Goal: Transaction & Acquisition: Obtain resource

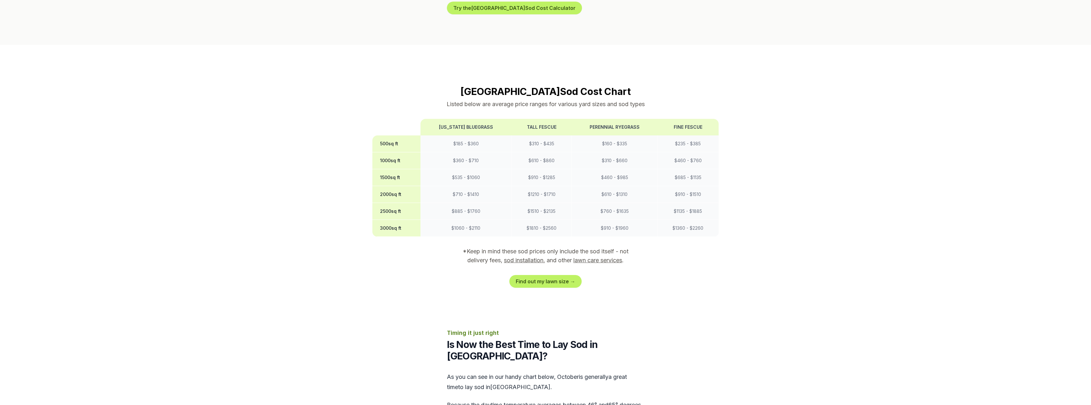
scroll to position [510, 0]
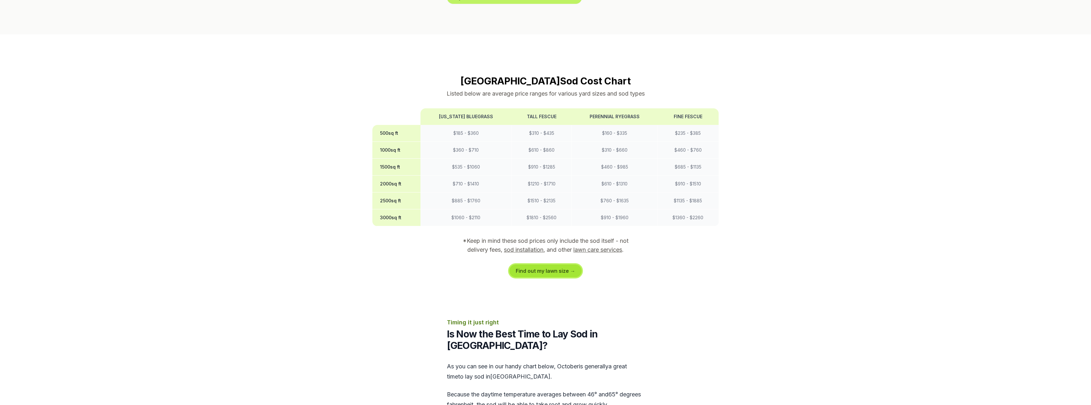
click at [563, 264] on link "Find out my lawn size →" at bounding box center [545, 270] width 72 height 13
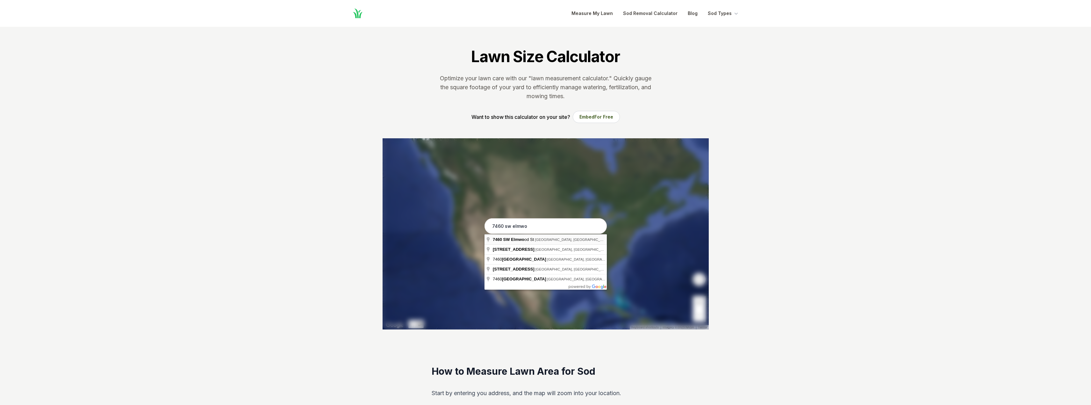
type input "[STREET_ADDRESS]"
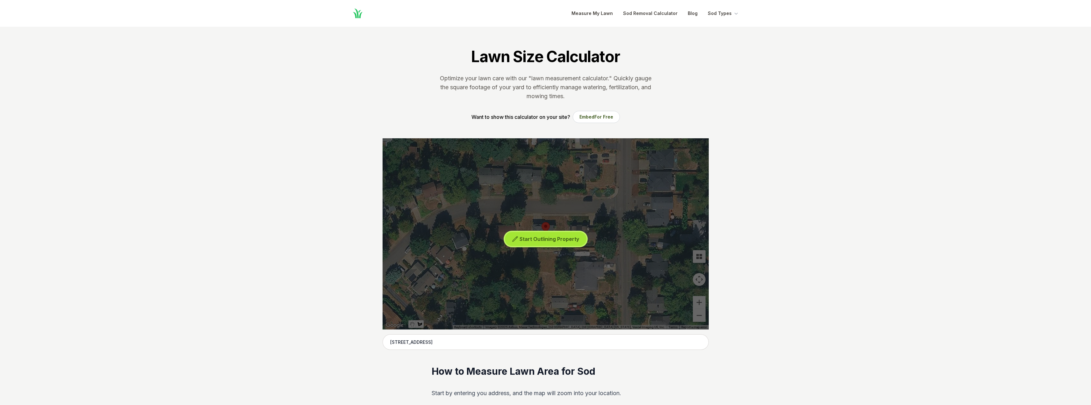
click at [529, 239] on span "Start Outlining Property" at bounding box center [550, 239] width 60 height 6
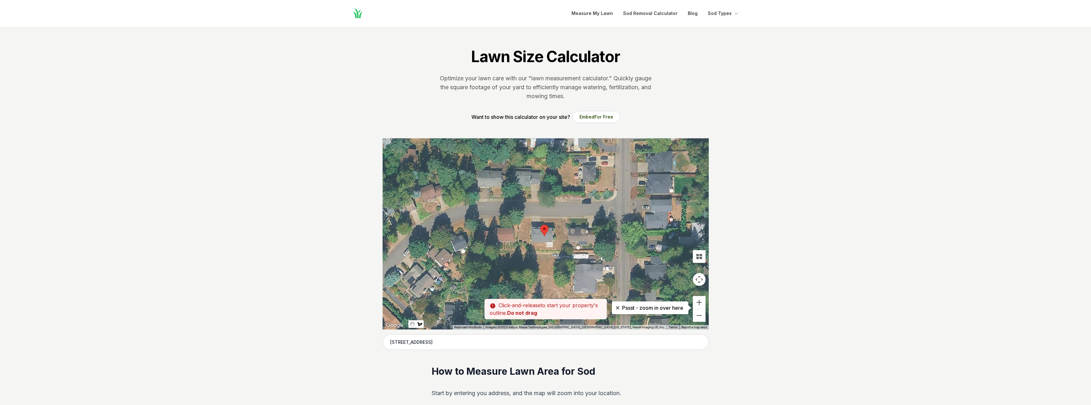
drag, startPoint x: 565, startPoint y: 215, endPoint x: 564, endPoint y: 219, distance: 3.9
click at [564, 219] on div at bounding box center [546, 233] width 326 height 191
click at [566, 222] on div at bounding box center [546, 233] width 326 height 191
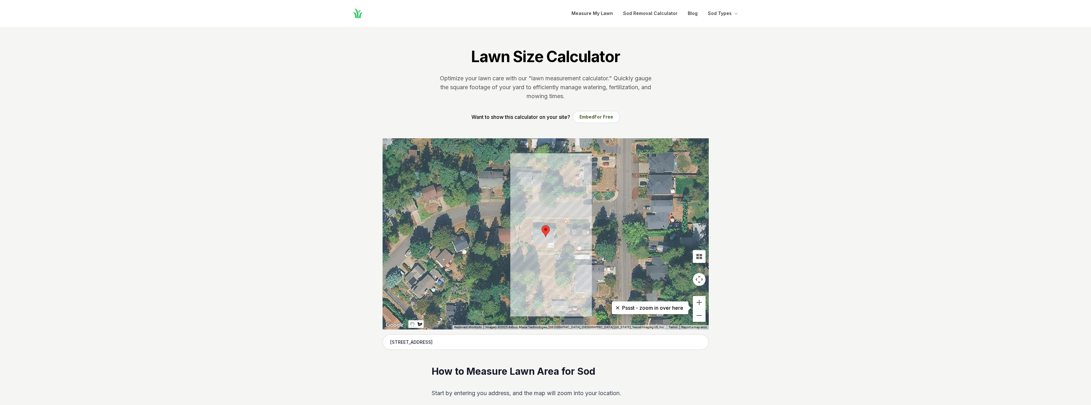
click at [566, 250] on div at bounding box center [546, 233] width 326 height 191
click at [532, 250] on div at bounding box center [546, 233] width 326 height 191
click at [532, 243] on div at bounding box center [546, 233] width 326 height 191
click at [520, 244] on div at bounding box center [546, 233] width 326 height 191
click at [520, 220] on div at bounding box center [546, 233] width 326 height 191
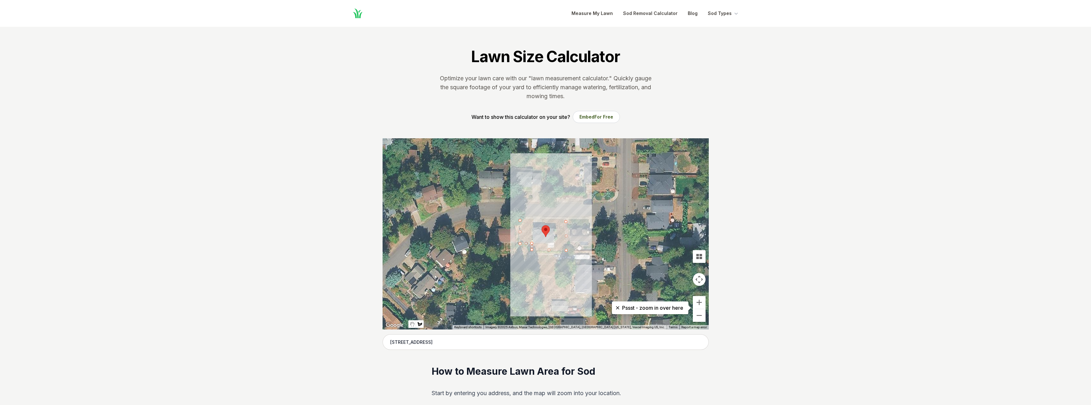
click at [532, 219] on div at bounding box center [546, 233] width 326 height 191
click at [532, 225] on div at bounding box center [546, 233] width 326 height 191
click at [532, 244] on div at bounding box center [546, 233] width 326 height 191
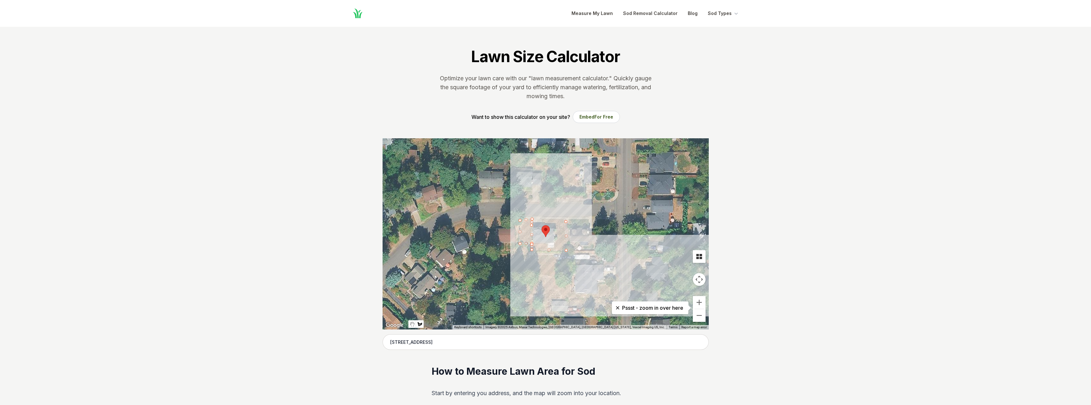
click at [699, 256] on button "Tilt map" at bounding box center [699, 256] width 13 height 13
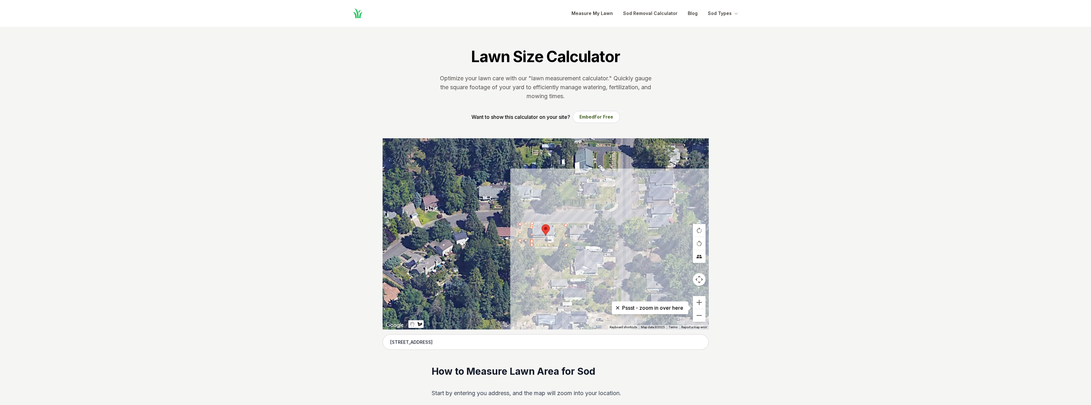
click at [699, 256] on button "Tilt map" at bounding box center [699, 256] width 13 height 13
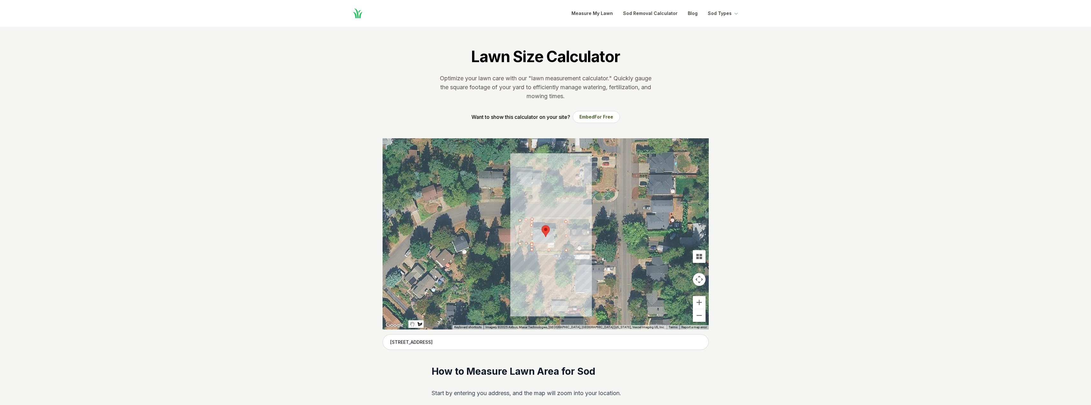
click at [533, 243] on div at bounding box center [546, 233] width 326 height 191
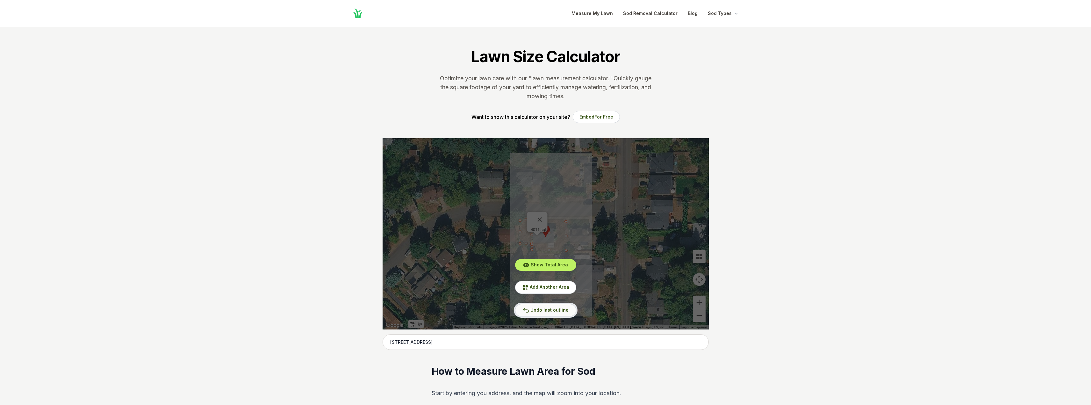
click at [540, 309] on span "Undo last outline" at bounding box center [549, 309] width 38 height 5
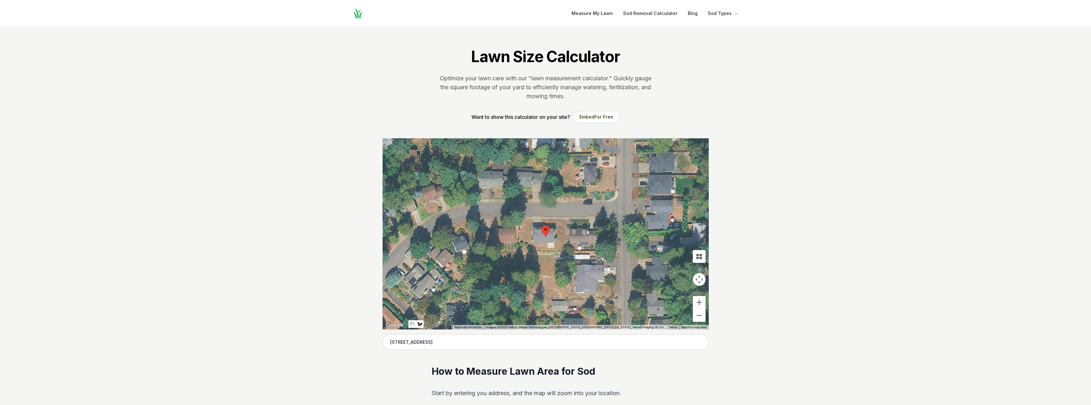
click at [542, 219] on div at bounding box center [546, 233] width 326 height 191
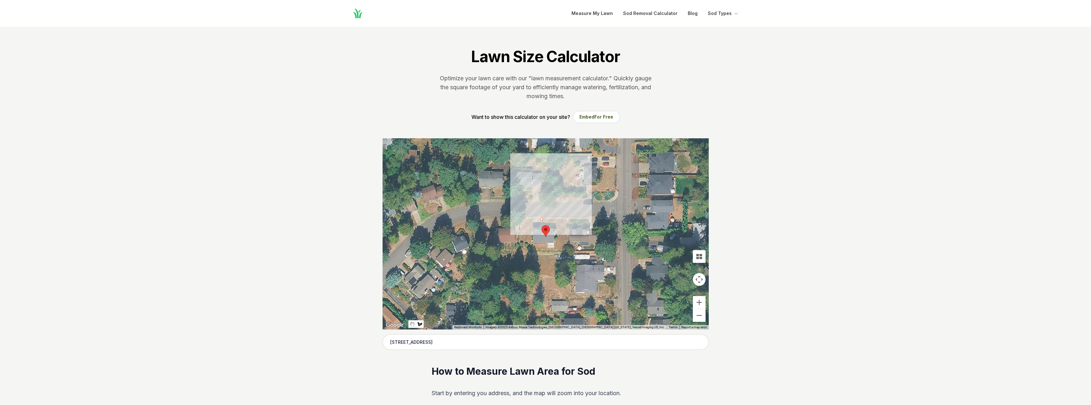
click at [541, 228] on div at bounding box center [546, 233] width 326 height 191
click at [555, 228] on div at bounding box center [546, 233] width 326 height 191
click at [555, 219] on div at bounding box center [546, 233] width 326 height 191
click at [542, 219] on div at bounding box center [546, 233] width 326 height 191
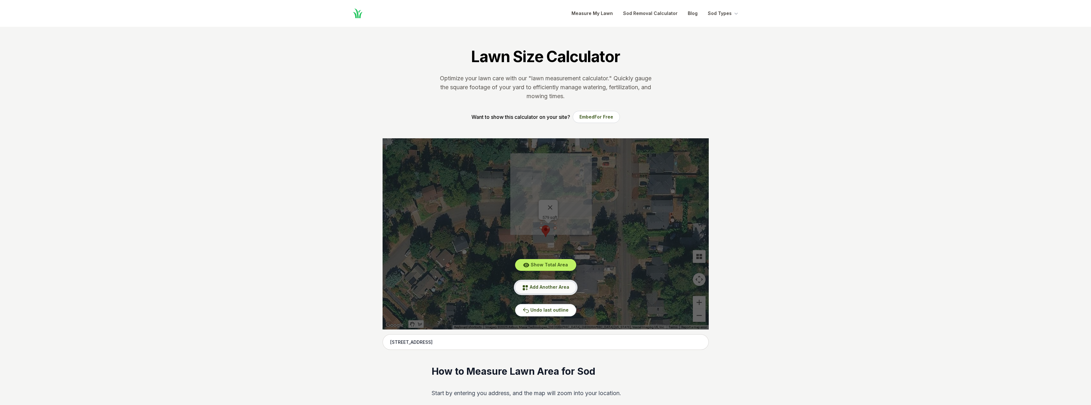
click at [552, 290] on span "Add Another Area" at bounding box center [550, 286] width 40 height 5
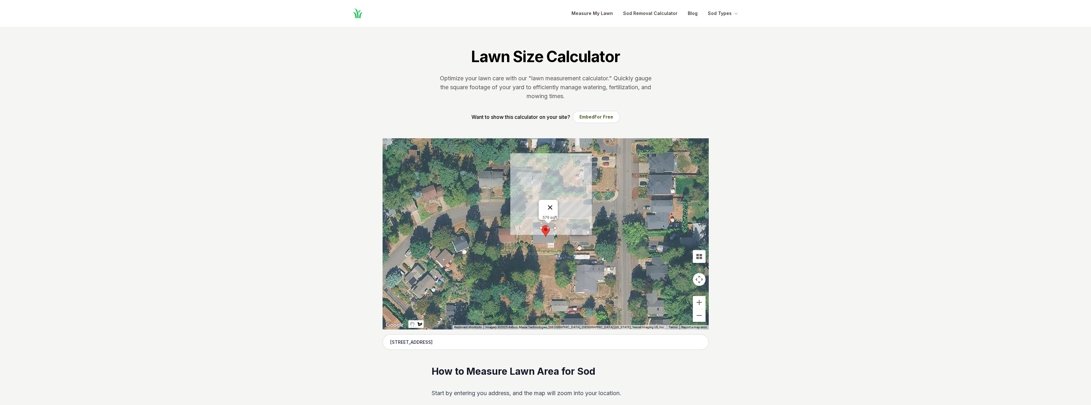
click at [553, 201] on button "Close" at bounding box center [550, 207] width 15 height 15
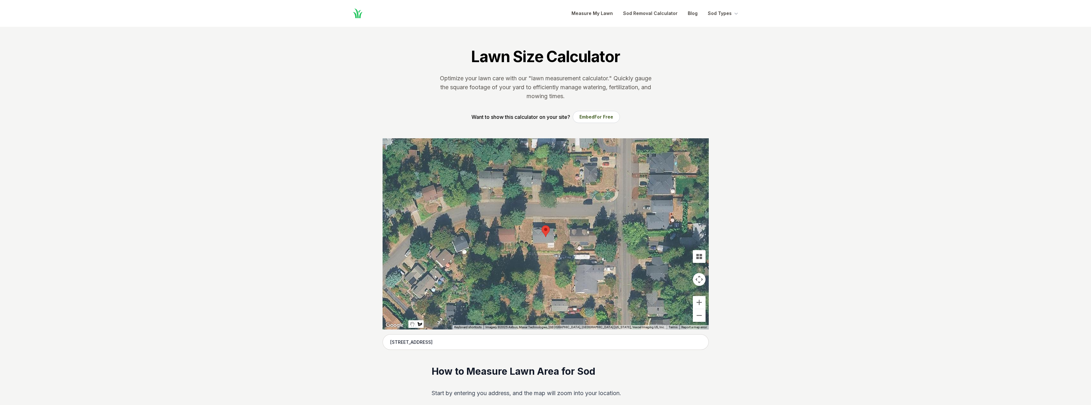
click at [543, 218] on div at bounding box center [546, 233] width 326 height 191
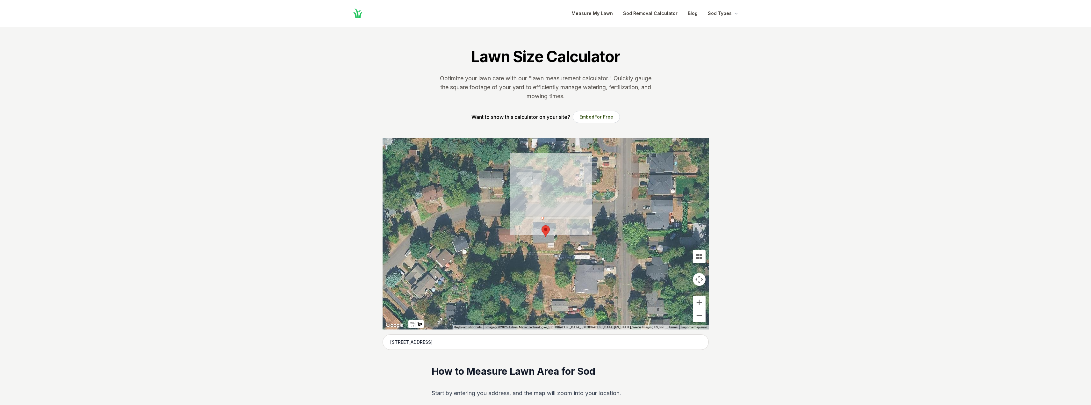
click at [543, 229] on div at bounding box center [546, 233] width 326 height 191
click at [556, 229] on div at bounding box center [546, 233] width 326 height 191
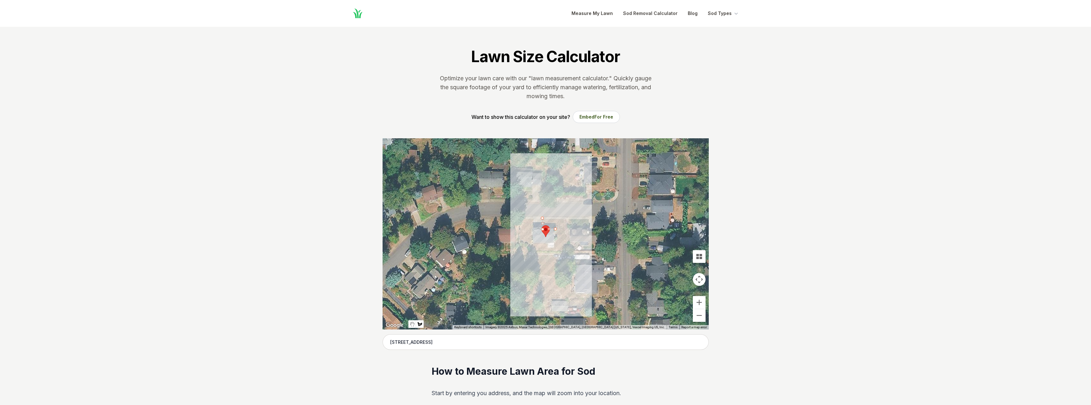
click at [555, 244] on div at bounding box center [546, 233] width 326 height 191
click at [532, 244] on div at bounding box center [546, 233] width 326 height 191
click at [532, 250] on div at bounding box center [546, 233] width 326 height 191
click at [566, 250] on div at bounding box center [546, 233] width 326 height 191
click at [567, 219] on div at bounding box center [546, 233] width 326 height 191
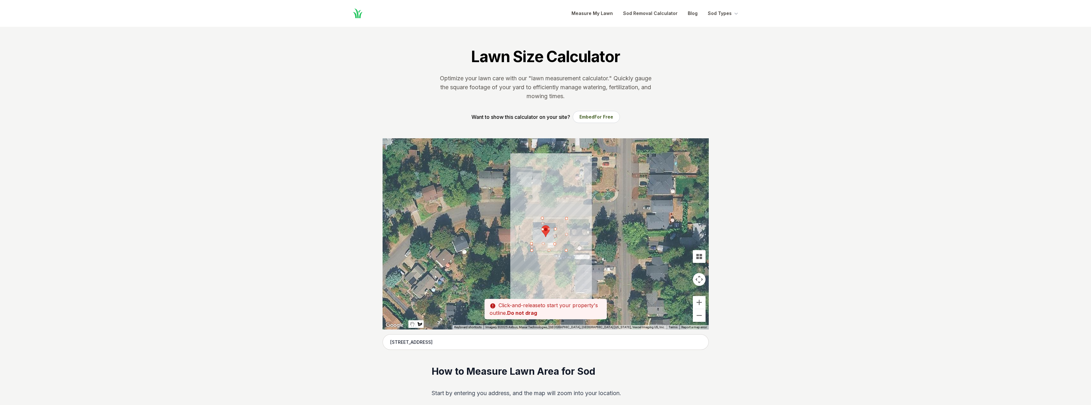
click at [542, 219] on div at bounding box center [546, 233] width 326 height 191
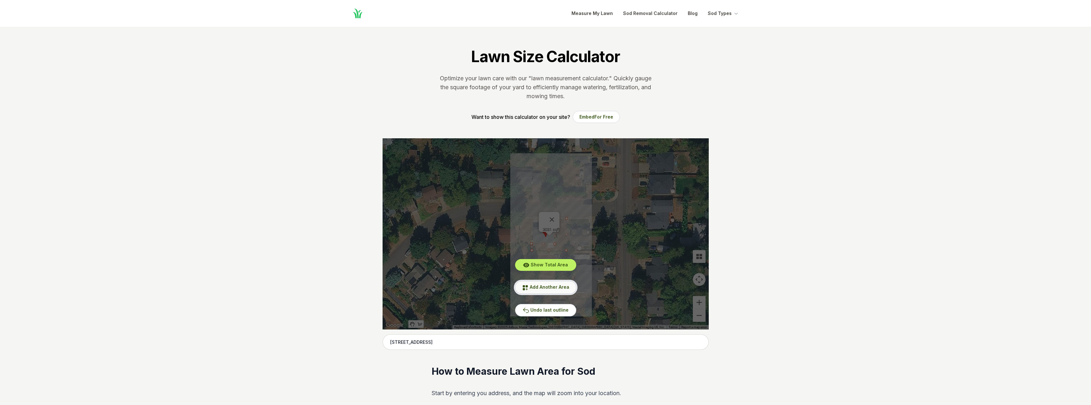
click at [540, 286] on span "Add Another Area" at bounding box center [550, 286] width 40 height 5
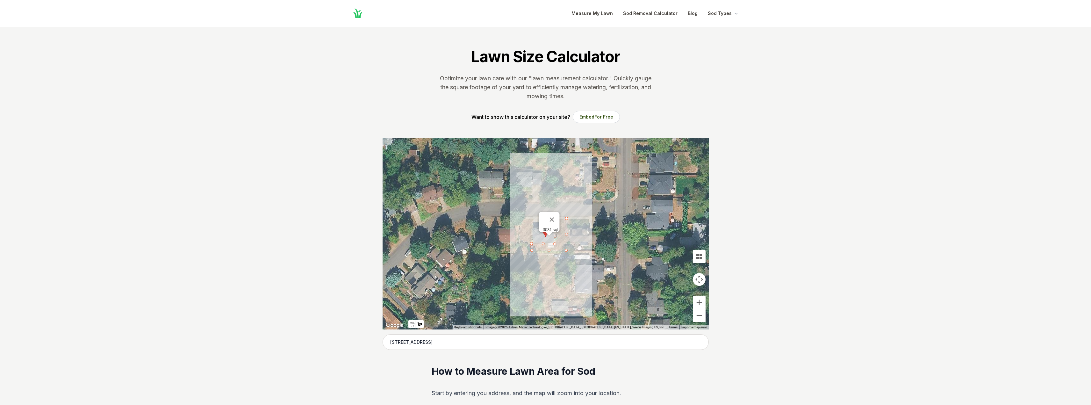
click at [519, 220] on div at bounding box center [546, 233] width 326 height 191
click at [520, 244] on div at bounding box center [546, 233] width 326 height 191
click at [530, 243] on div at bounding box center [546, 233] width 326 height 191
click at [530, 219] on div at bounding box center [546, 233] width 326 height 191
click at [517, 218] on div at bounding box center [546, 233] width 326 height 191
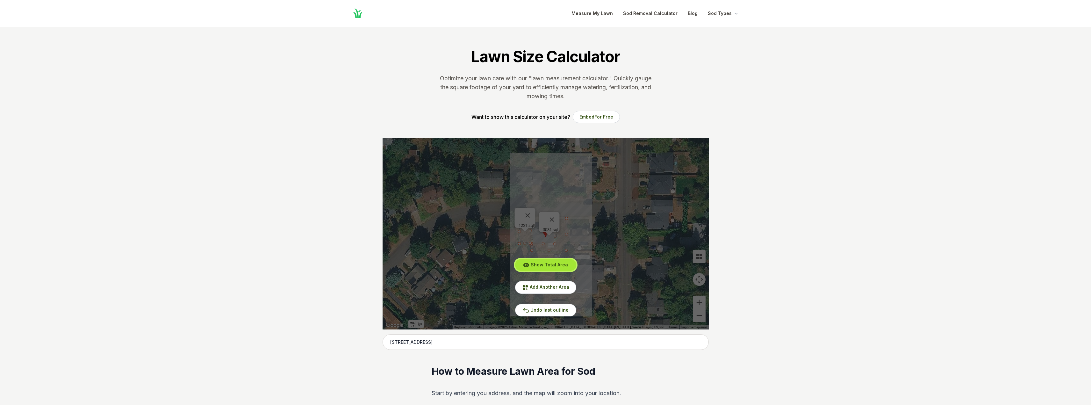
click at [546, 266] on span "Show Total Area" at bounding box center [549, 264] width 37 height 5
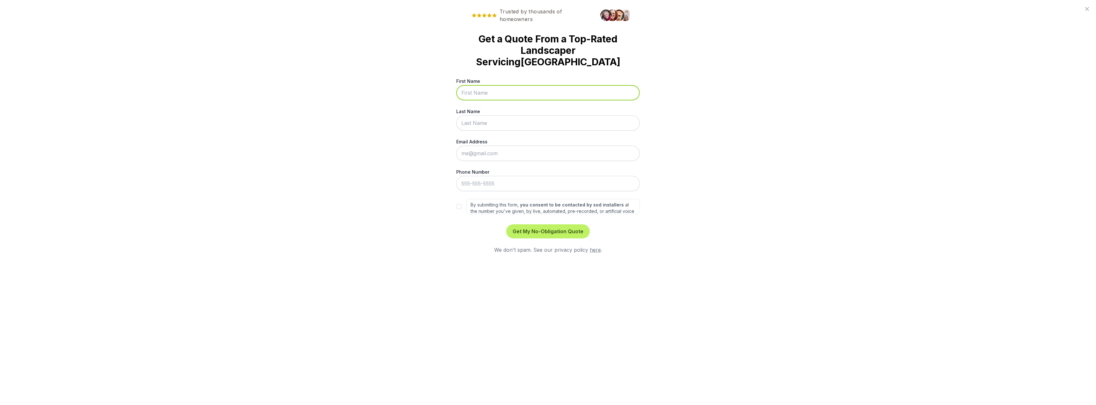
click at [482, 85] on input "First Name" at bounding box center [547, 92] width 183 height 15
type input "[PERSON_NAME]"
type input "Fox"
type input "[EMAIL_ADDRESS][DOMAIN_NAME]"
type input "[PHONE_NUMBER]"
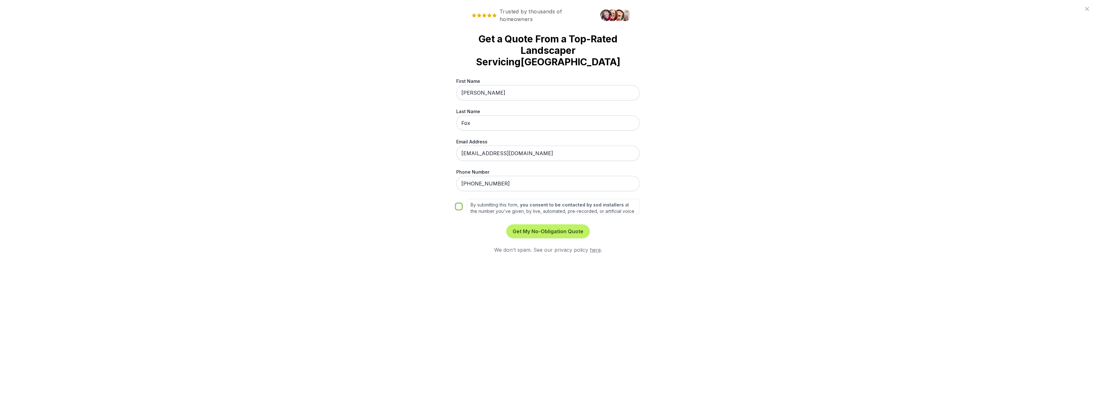
click at [457, 204] on input "By submitting this form, you consent to be contacted by sod installers at the n…" at bounding box center [458, 206] width 5 height 5
checkbox input "true"
click at [543, 224] on button "Get My No-Obligation Quote" at bounding box center [547, 231] width 83 height 14
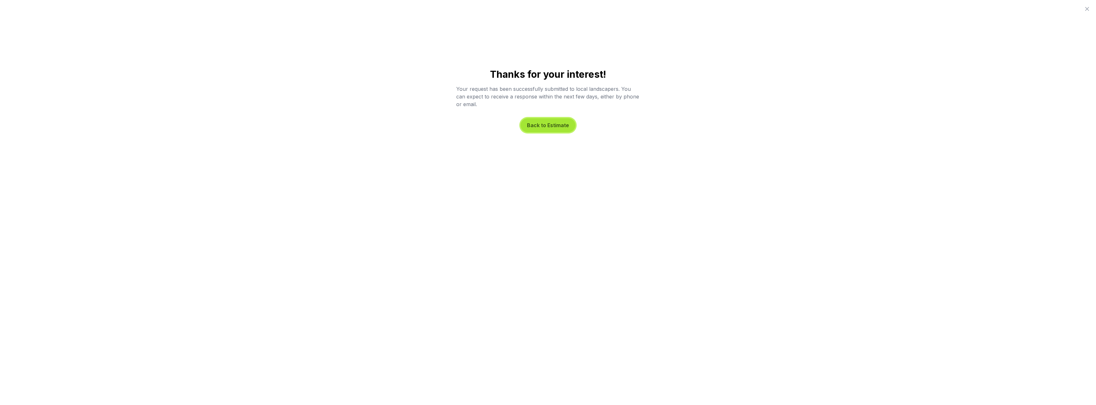
click at [550, 124] on button "Back to Estimate" at bounding box center [548, 125] width 55 height 14
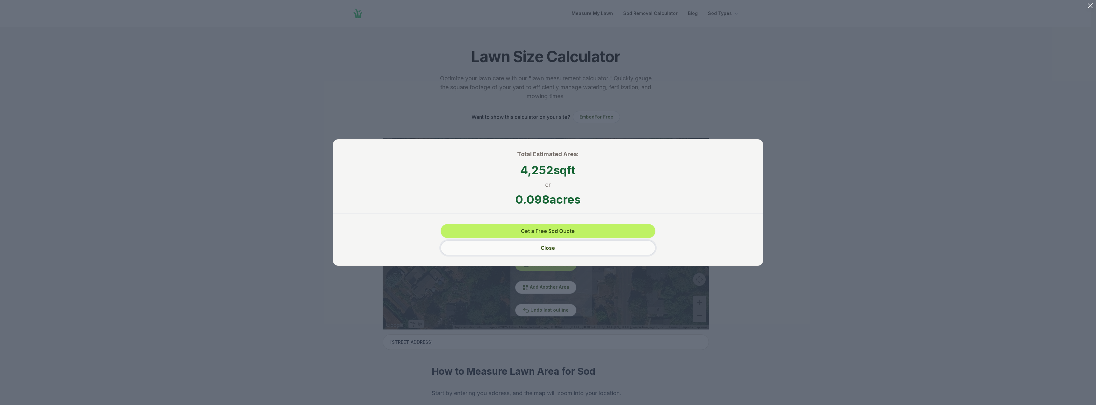
click at [546, 247] on button "Close" at bounding box center [548, 248] width 215 height 15
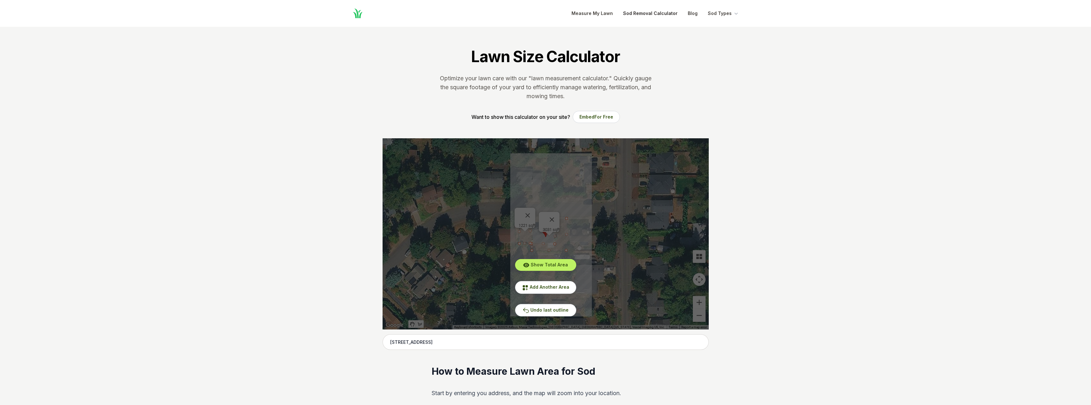
click at [657, 14] on link "Sod Removal Calculator" at bounding box center [650, 14] width 54 height 8
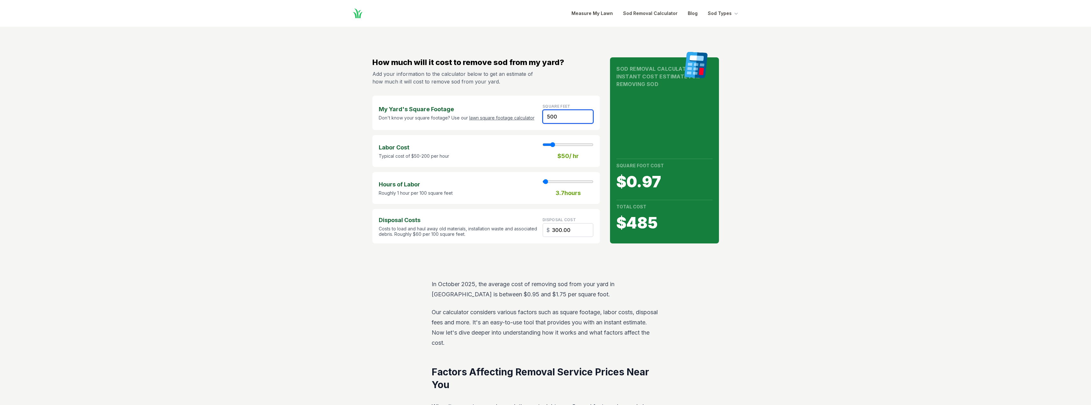
click at [564, 118] on input "500" at bounding box center [568, 117] width 51 height 14
drag, startPoint x: 566, startPoint y: 117, endPoint x: 539, endPoint y: 119, distance: 26.8
click at [539, 119] on div "My Yard's Square Footage Don't know your square footage? Use our lawn square fo…" at bounding box center [486, 113] width 228 height 34
type input "4"
type input "1"
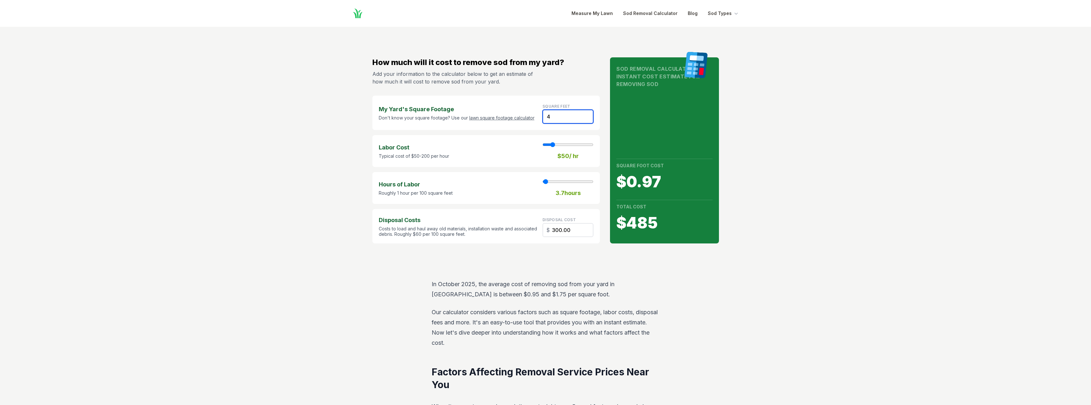
type input "2.40"
type input "43"
type input "25.80"
type input "430"
type input "3"
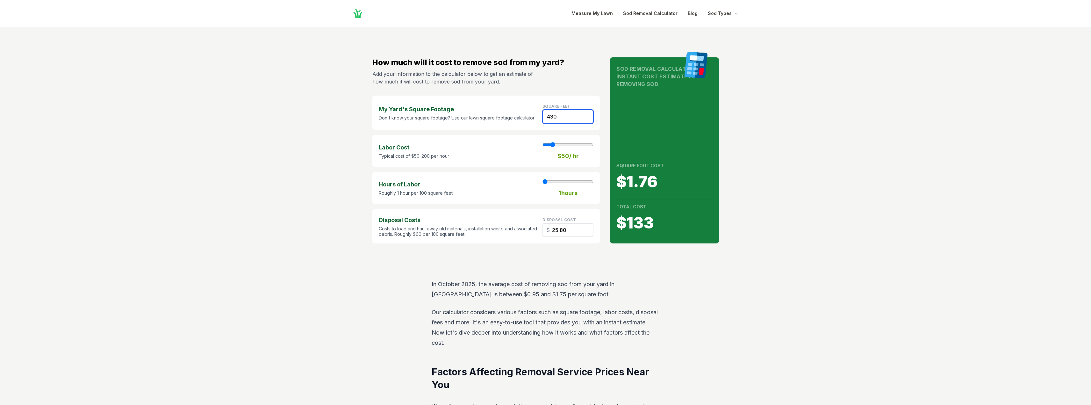
type input "258.00"
type input "430"
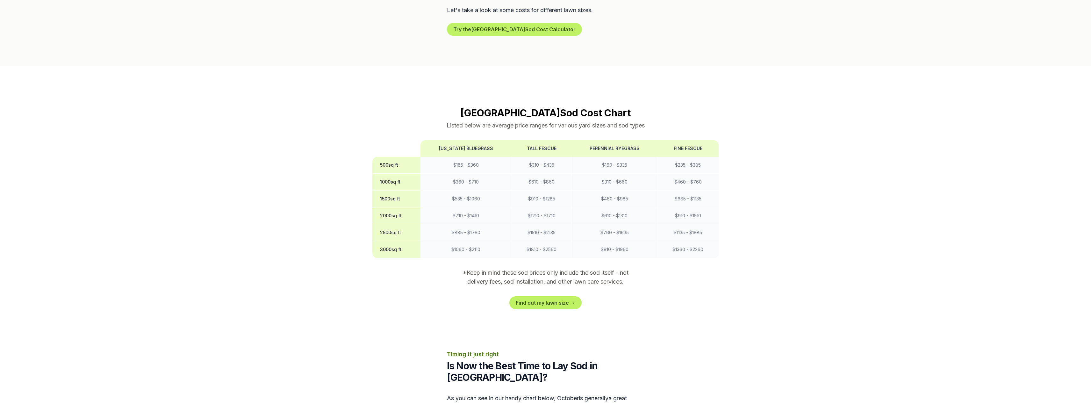
scroll to position [446, 0]
